Goal: Find specific page/section: Find specific page/section

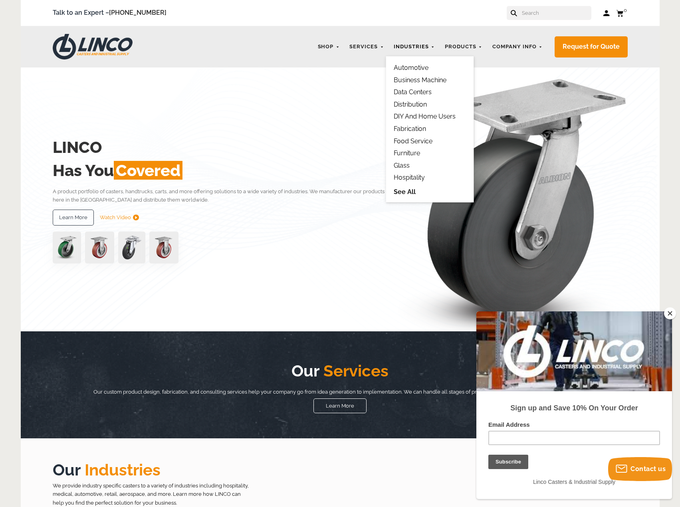
click at [416, 44] on link "Industries" at bounding box center [413, 47] width 49 height 16
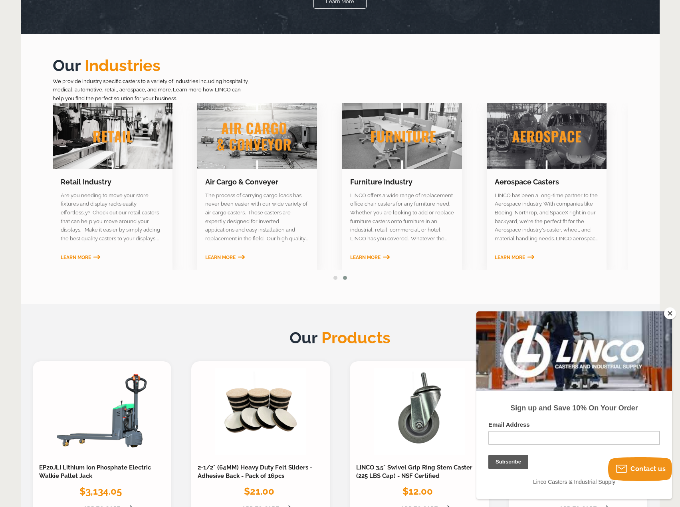
scroll to position [399, 0]
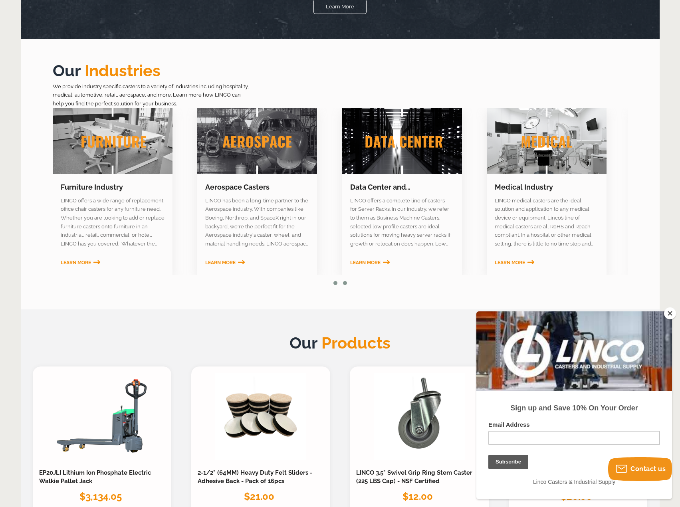
click at [337, 282] on span at bounding box center [335, 283] width 4 height 4
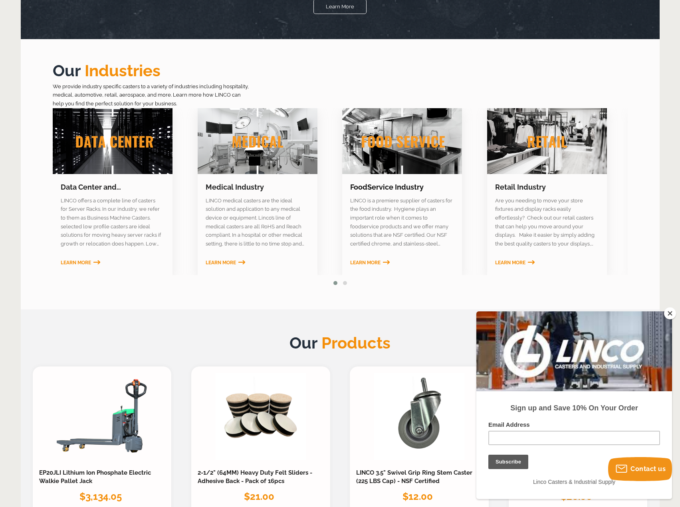
click at [389, 189] on link "FoodService Industry" at bounding box center [386, 187] width 73 height 8
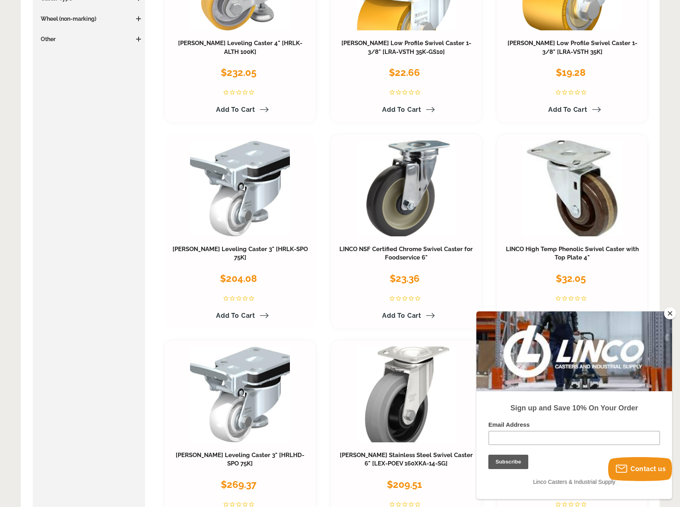
scroll to position [120, 0]
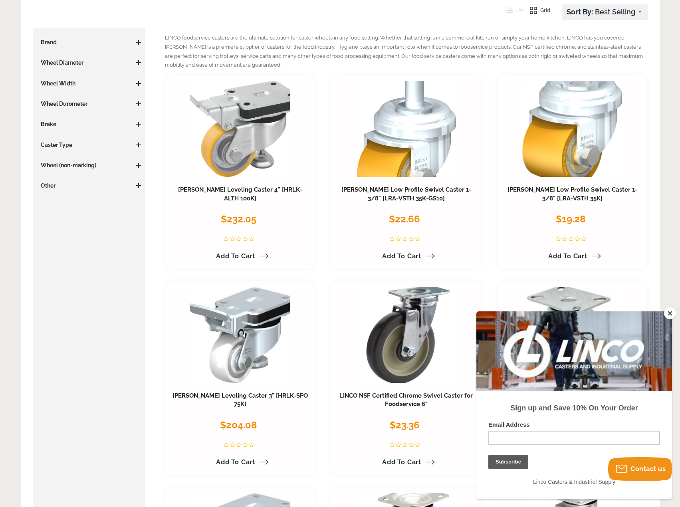
click at [67, 146] on h3 "Caster Type" at bounding box center [89, 145] width 105 height 8
click at [141, 144] on aside "Price $0 0 $1500 1500 Update Brand [PERSON_NAME] (7) LINCO (5) Wheel Diameter 5…" at bounding box center [89, 484] width 113 height 912
click at [140, 43] on span at bounding box center [138, 42] width 5 height 5
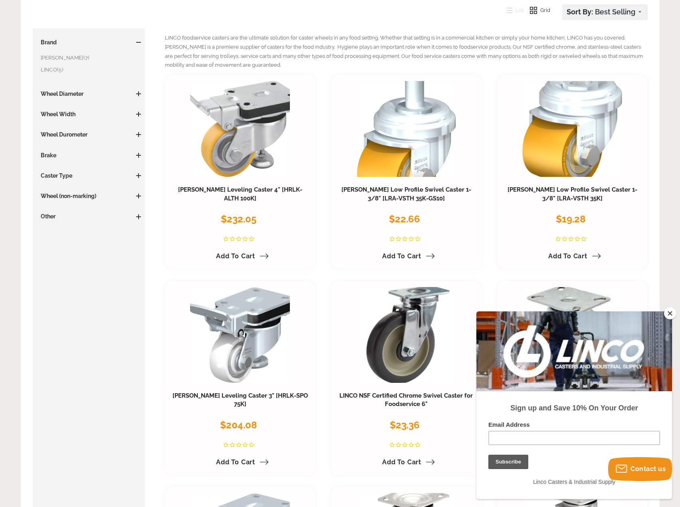
click at [83, 59] on span "(7)" at bounding box center [86, 58] width 6 height 6
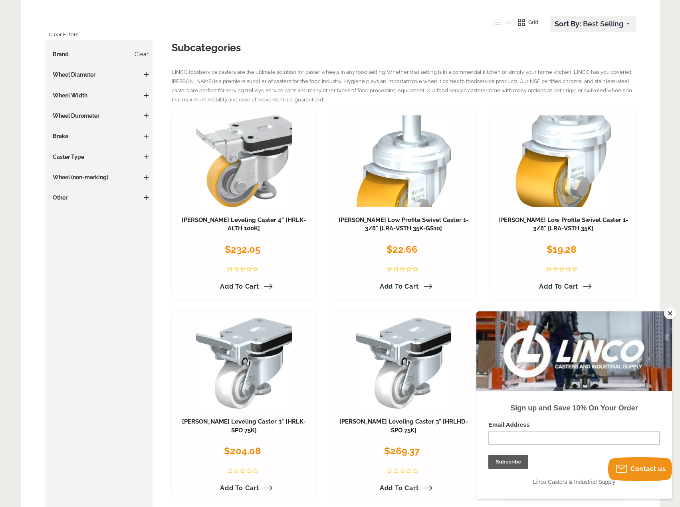
click at [65, 53] on h3 "Brand Clear" at bounding box center [99, 54] width 100 height 8
click at [149, 55] on aside "Price $ $ Update Brand Clear [PERSON_NAME] (7) LINCO (5) Wheel Diameter 5.01 - …" at bounding box center [99, 398] width 108 height 716
click at [148, 55] on link "Clear" at bounding box center [141, 54] width 14 height 8
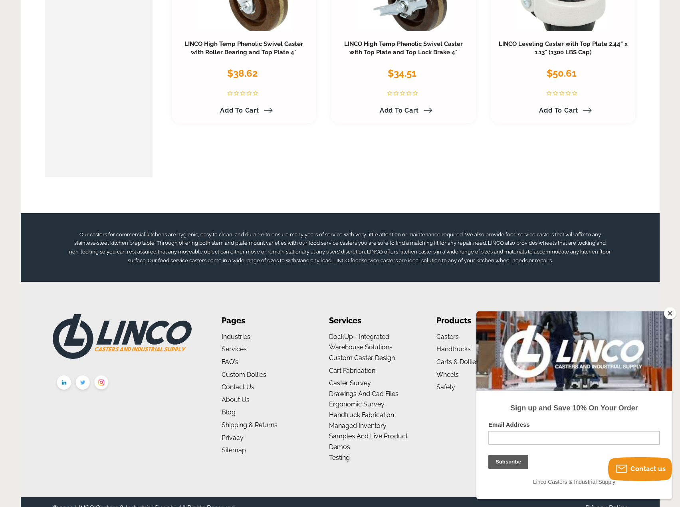
scroll to position [914, 0]
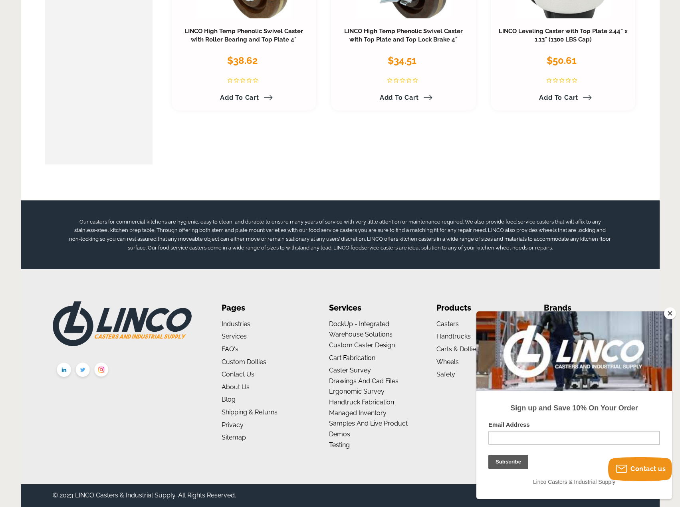
click at [668, 313] on button "Close" at bounding box center [670, 313] width 12 height 12
